Goal: Transaction & Acquisition: Purchase product/service

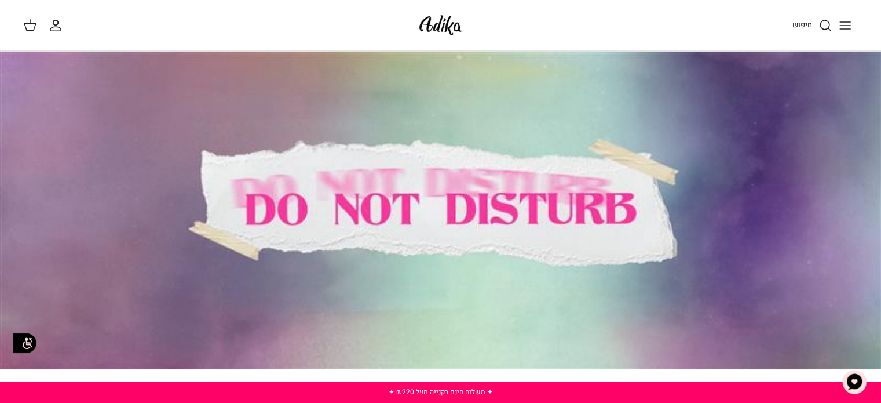
click at [846, 28] on icon "Toggle menu" at bounding box center [845, 26] width 14 height 14
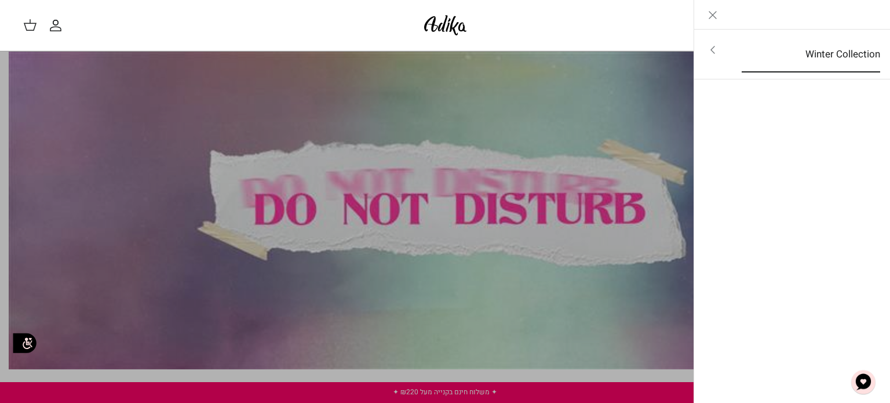
click at [839, 53] on link "Winter Collection" at bounding box center [810, 54] width 159 height 36
click at [839, 53] on link "לכל הפריטים" at bounding box center [792, 50] width 185 height 29
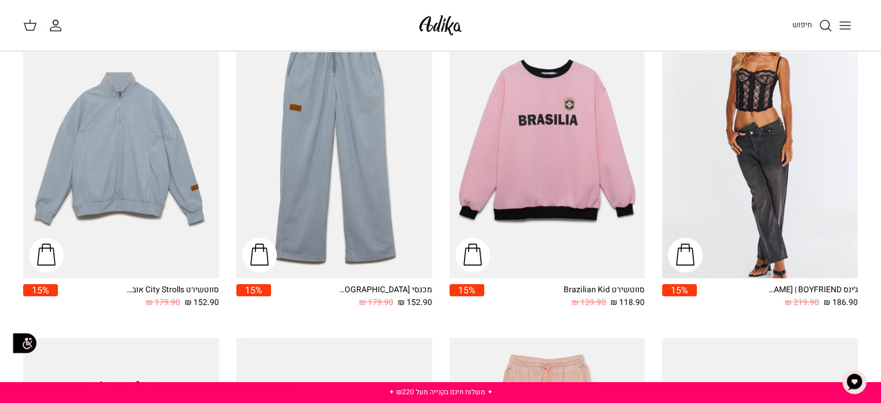
scroll to position [152, 0]
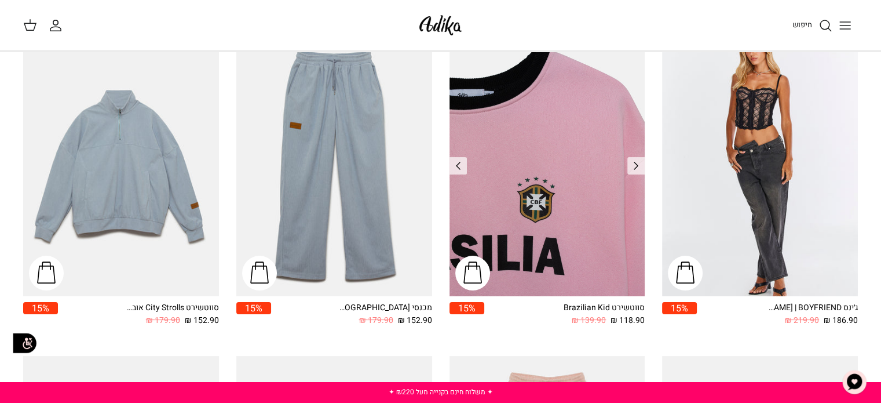
click at [602, 151] on img "סווטשירט Brazilian Kid" at bounding box center [548, 165] width 196 height 261
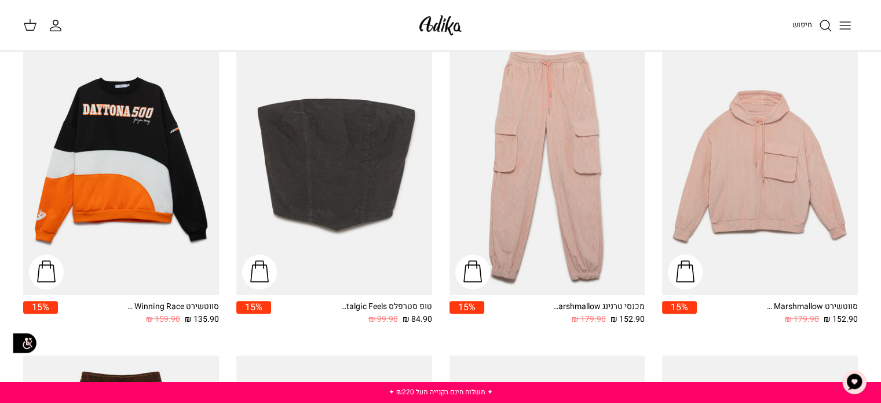
scroll to position [452, 0]
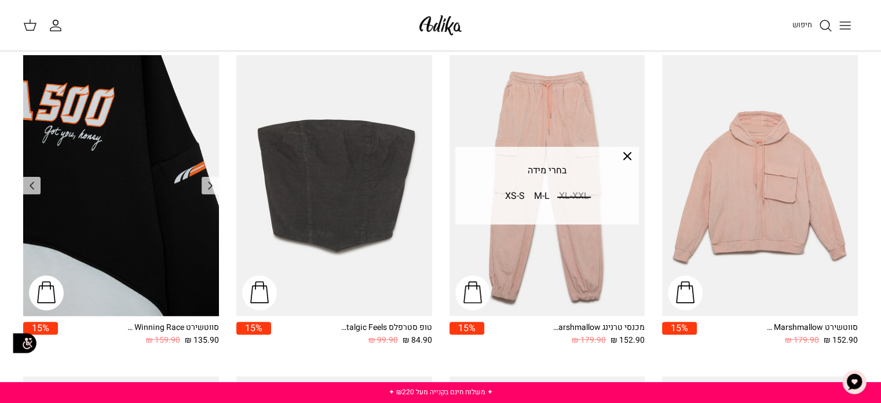
click at [158, 221] on img "סווטשירט Winning Race אוברסייז" at bounding box center [121, 185] width 196 height 261
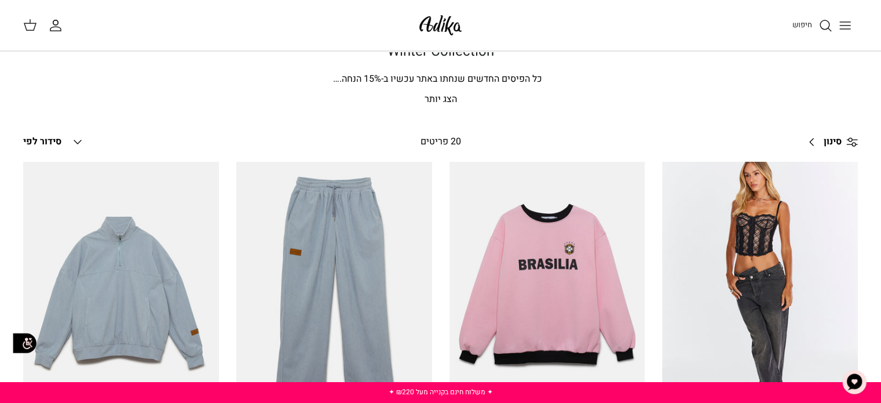
scroll to position [0, 0]
